Goal: Task Accomplishment & Management: Use online tool/utility

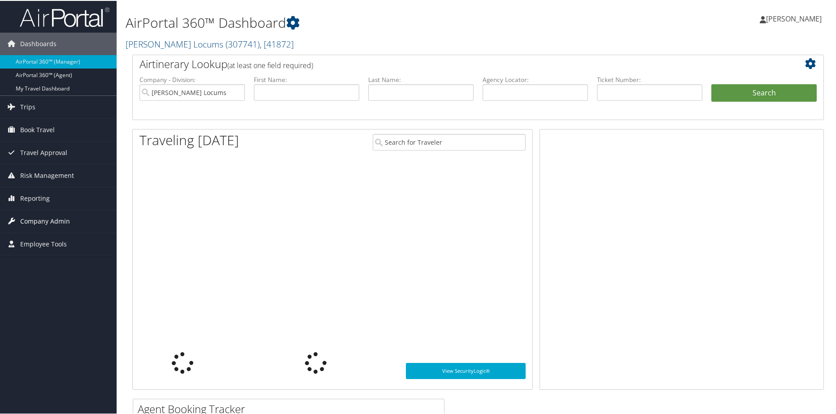
click at [43, 217] on span "Company Admin" at bounding box center [45, 220] width 50 height 22
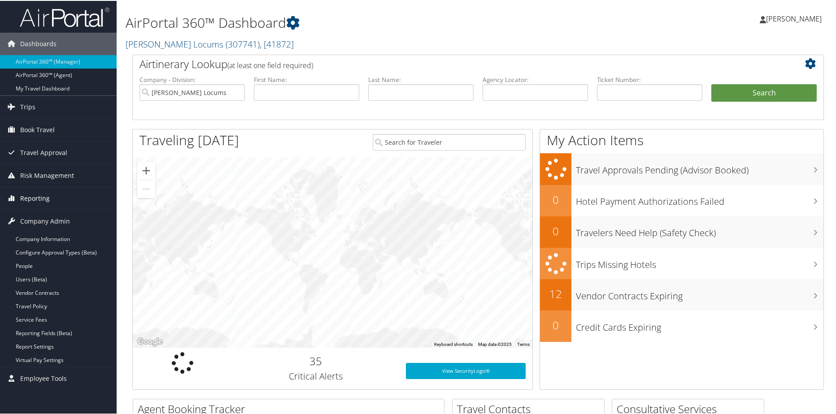
click at [33, 195] on span "Reporting" at bounding box center [35, 197] width 30 height 22
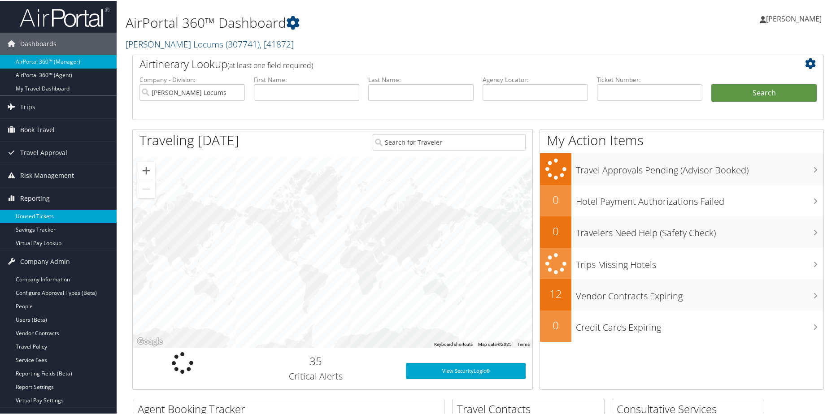
click at [32, 212] on link "Unused Tickets" at bounding box center [58, 215] width 117 height 13
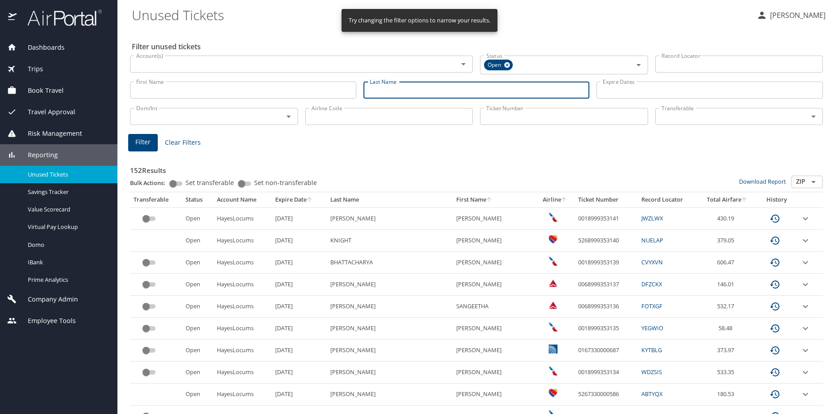
click at [384, 93] on input "Last Name" at bounding box center [477, 90] width 226 height 17
type input "[PERSON_NAME]"
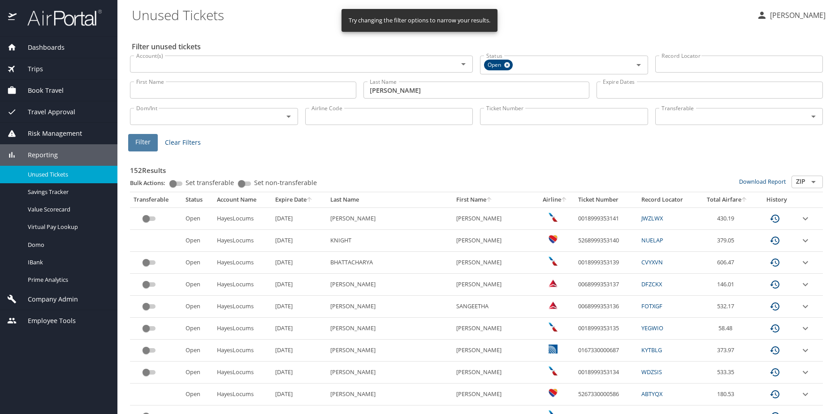
click at [141, 143] on span "Filter" at bounding box center [142, 142] width 15 height 11
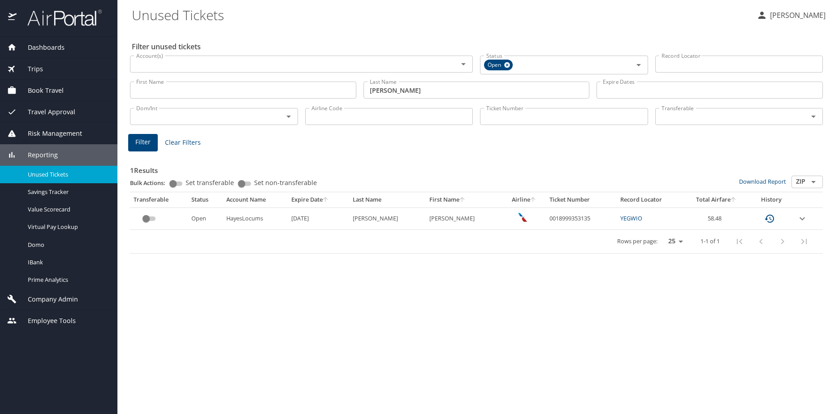
click at [630, 219] on link "YEGWIO" at bounding box center [631, 218] width 22 height 8
drag, startPoint x: 585, startPoint y: 220, endPoint x: 540, endPoint y: 221, distance: 44.8
click at [546, 221] on td "0018999353135" at bounding box center [581, 219] width 70 height 22
copy td "0018999353135"
